Goal: Task Accomplishment & Management: Manage account settings

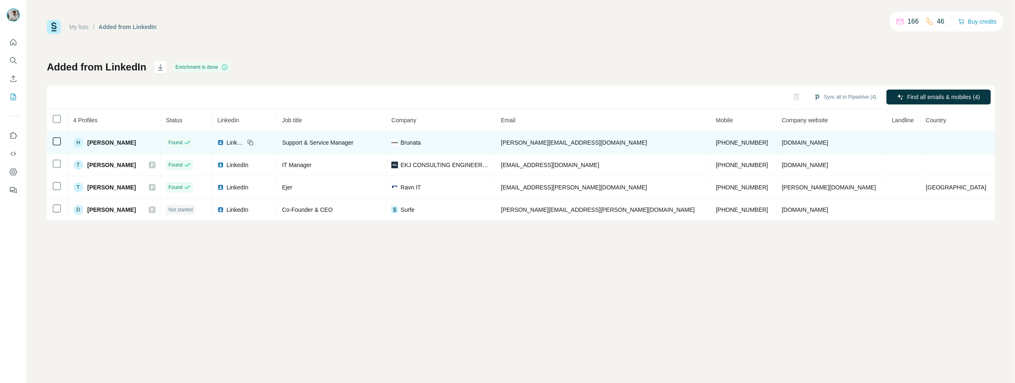
click at [623, 142] on span "[PERSON_NAME][EMAIL_ADDRESS][DOMAIN_NAME]" at bounding box center [574, 142] width 146 height 7
click at [568, 137] on td "[PERSON_NAME][EMAIL_ADDRESS][DOMAIN_NAME]" at bounding box center [603, 142] width 215 height 22
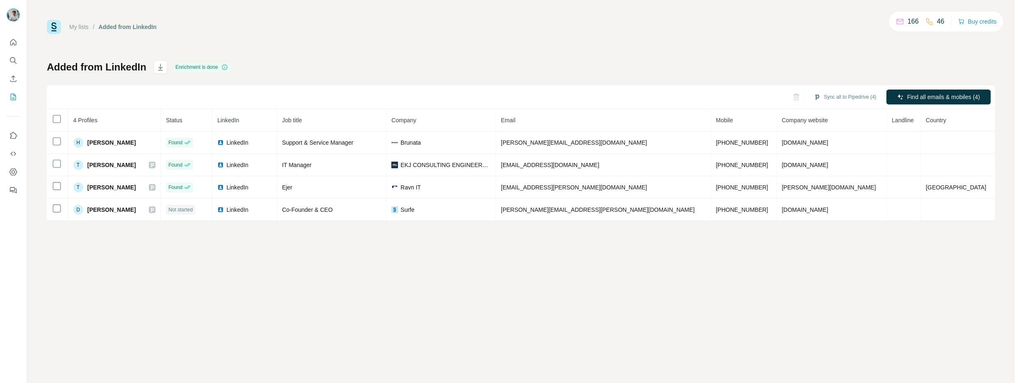
click at [927, 21] on icon at bounding box center [929, 21] width 8 height 8
drag, startPoint x: 941, startPoint y: 21, endPoint x: 869, endPoint y: 18, distance: 72.2
click at [869, 18] on div "My lists / Added from LinkedIn 166 46 Buy credits Added from LinkedIn Enrichmen…" at bounding box center [521, 191] width 988 height 383
drag, startPoint x: 869, startPoint y: 18, endPoint x: 774, endPoint y: 44, distance: 99.3
click at [774, 44] on div "My lists / Added from LinkedIn 166 46 Buy credits Added from LinkedIn Enrichmen…" at bounding box center [521, 120] width 948 height 201
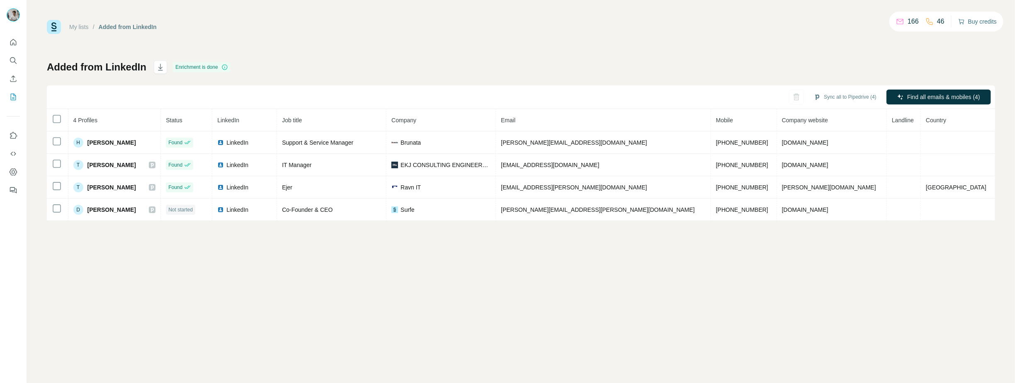
click at [992, 25] on button "Buy credits" at bounding box center [977, 22] width 39 height 12
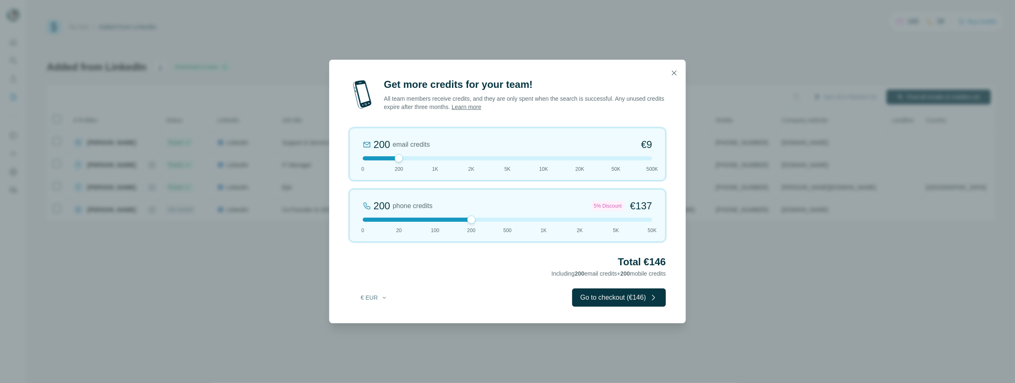
drag, startPoint x: 398, startPoint y: 223, endPoint x: 455, endPoint y: 220, distance: 56.9
click at [455, 220] on div at bounding box center [507, 220] width 289 height 4
click at [674, 72] on icon "button" at bounding box center [674, 72] width 5 height 5
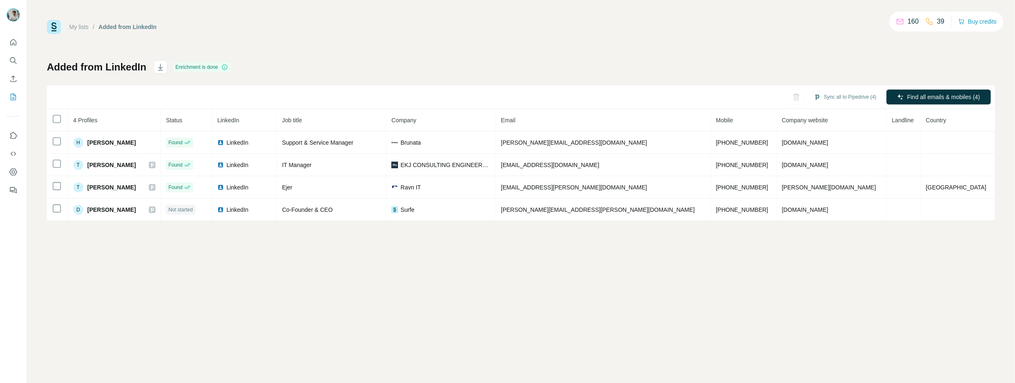
click at [535, 51] on div "My lists / Added from LinkedIn 160 39 Buy credits Added from LinkedIn Enrichmen…" at bounding box center [521, 120] width 948 height 201
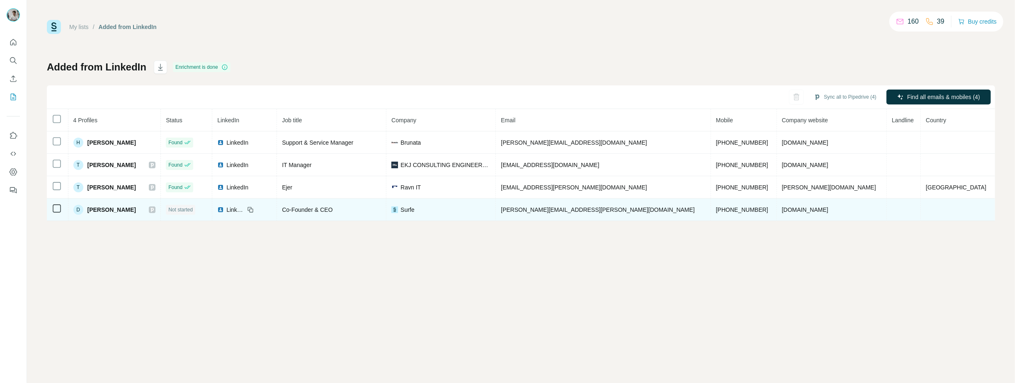
click at [193, 211] on span "Not started" at bounding box center [180, 209] width 24 height 7
click at [54, 209] on td at bounding box center [58, 210] width 22 height 22
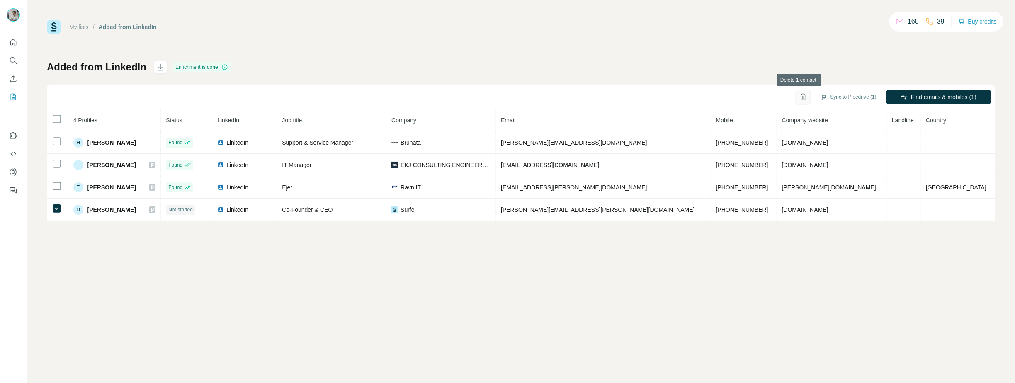
click at [803, 100] on icon "button" at bounding box center [803, 97] width 8 height 8
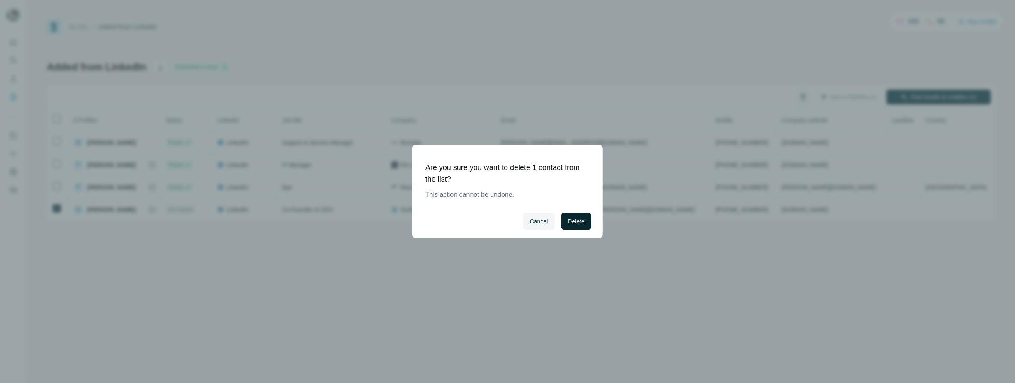
click at [572, 224] on span "Delete" at bounding box center [576, 221] width 17 height 8
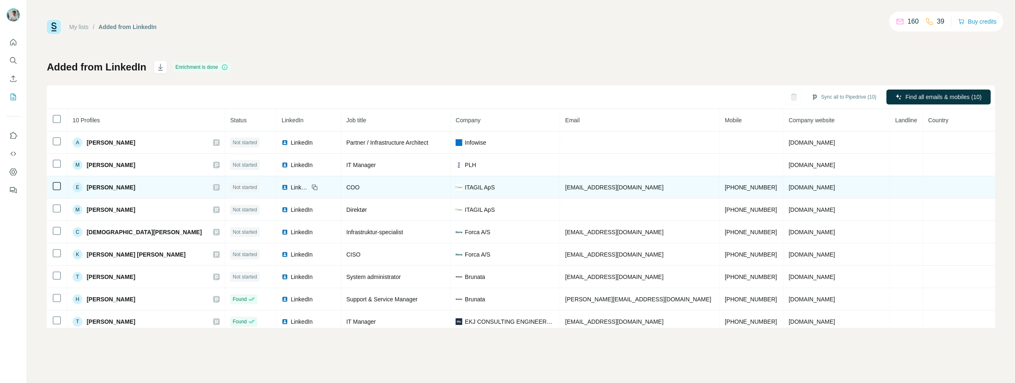
click at [257, 185] on span "Not started" at bounding box center [245, 187] width 24 height 7
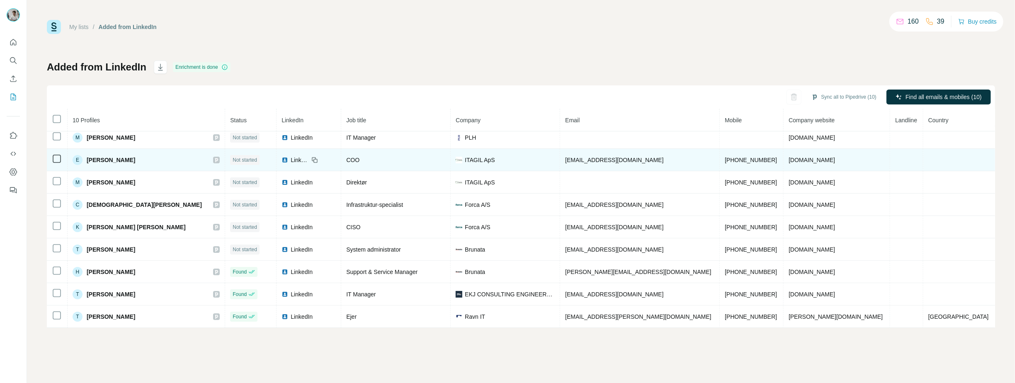
click at [109, 159] on span "[PERSON_NAME]" at bounding box center [111, 160] width 49 height 8
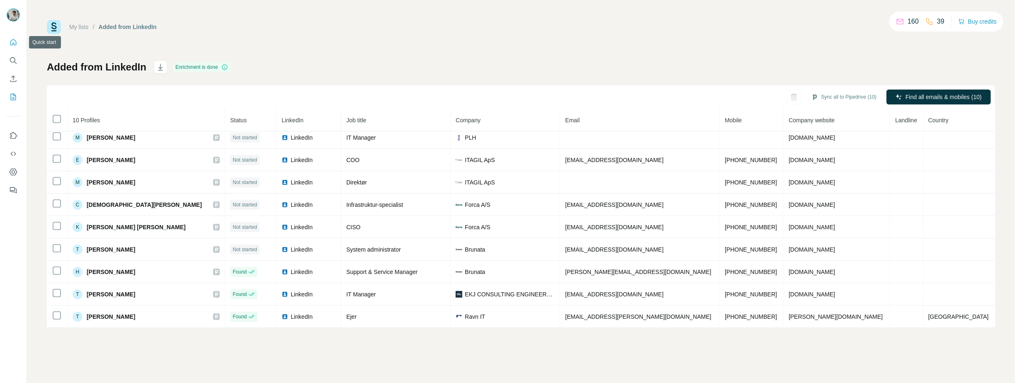
click at [16, 41] on icon "Quick start" at bounding box center [13, 42] width 6 height 6
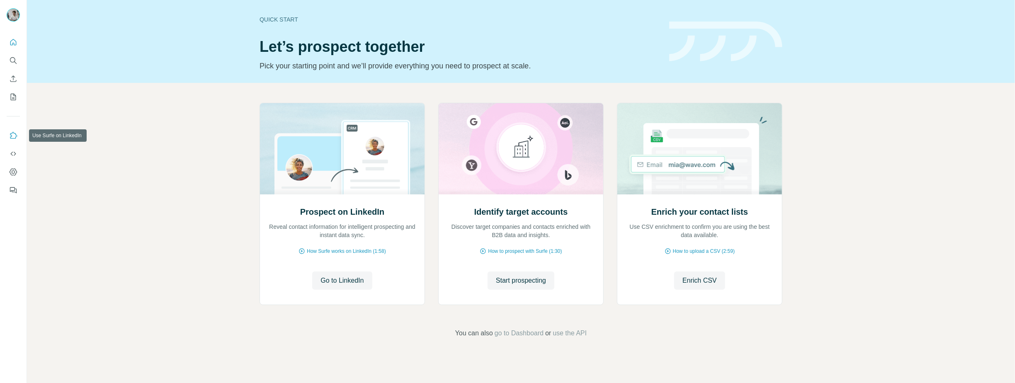
click at [15, 131] on button "Use Surfe on LinkedIn" at bounding box center [13, 135] width 13 height 15
